Goal: Navigation & Orientation: Find specific page/section

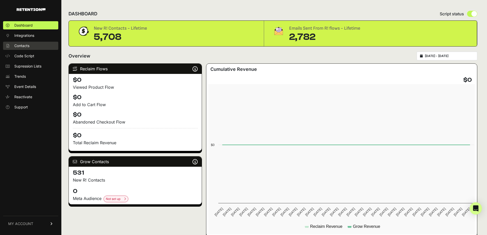
click at [24, 46] on span "Contacts" at bounding box center [21, 45] width 15 height 5
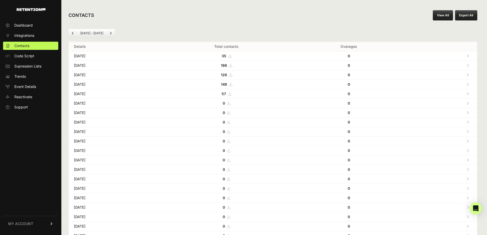
click at [450, 13] on link "View All" at bounding box center [443, 15] width 20 height 10
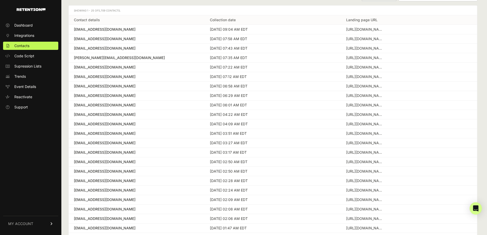
scroll to position [1, 0]
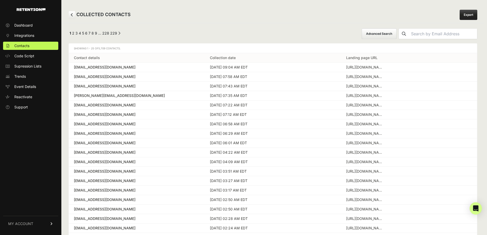
click at [73, 34] on link "2" at bounding box center [73, 33] width 2 height 4
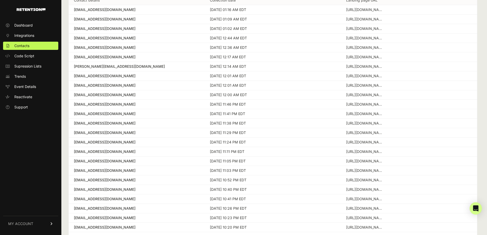
scroll to position [1, 0]
